Goal: Transaction & Acquisition: Purchase product/service

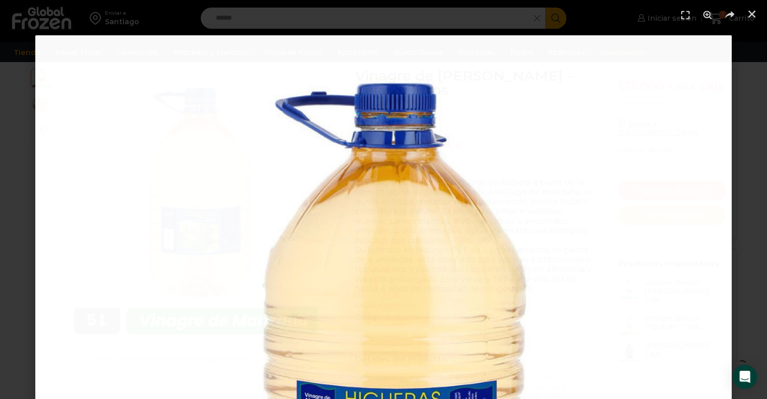
scroll to position [57, 0]
click at [753, 12] on icon "Cerrar (Esc)" at bounding box center [752, 14] width 10 height 10
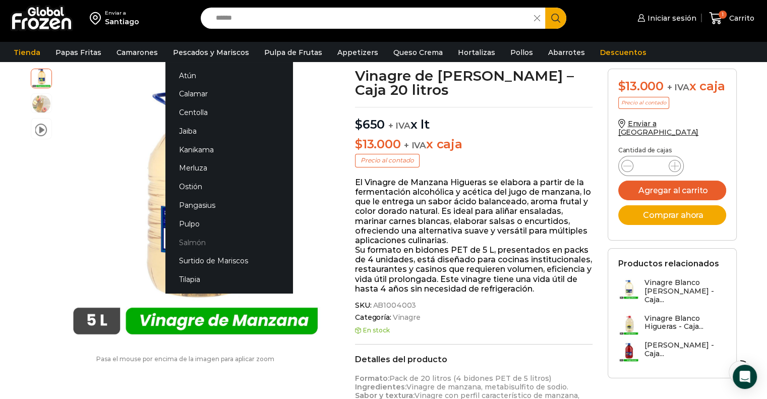
click at [183, 244] on link "Salmón" at bounding box center [228, 242] width 127 height 19
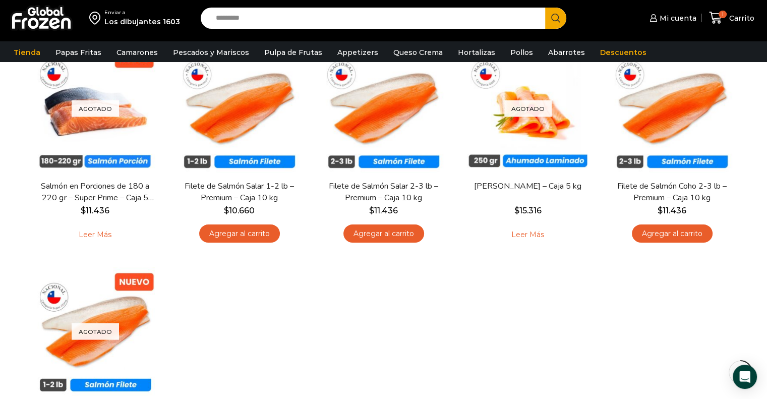
scroll to position [110, 0]
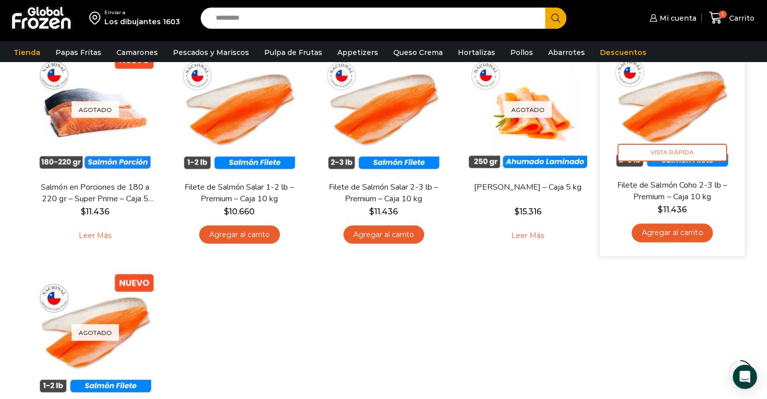
click at [658, 111] on img at bounding box center [672, 106] width 130 height 130
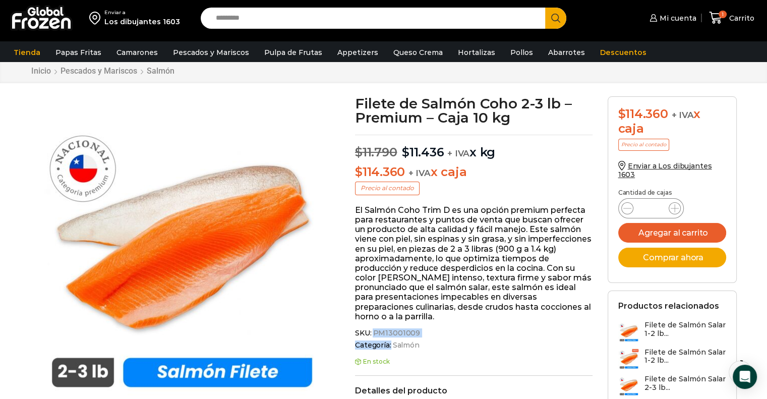
drag, startPoint x: 373, startPoint y: 332, endPoint x: 455, endPoint y: 340, distance: 81.5
click at [455, 340] on div "SKU: PM13001009 Categoría: Salmón Etiqueta: Selección de salmones" at bounding box center [474, 341] width 238 height 24
copy div "PM13001009 Categoría:"
